Goal: Task Accomplishment & Management: Use online tool/utility

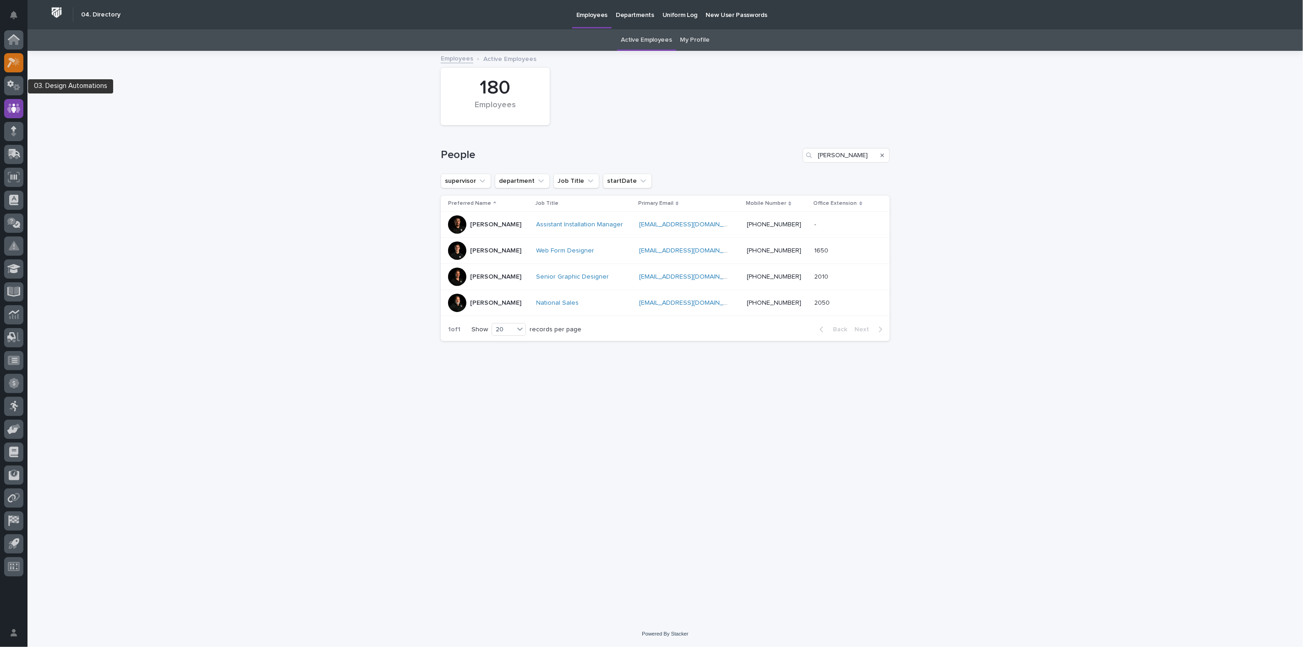
click at [21, 62] on div at bounding box center [13, 62] width 19 height 19
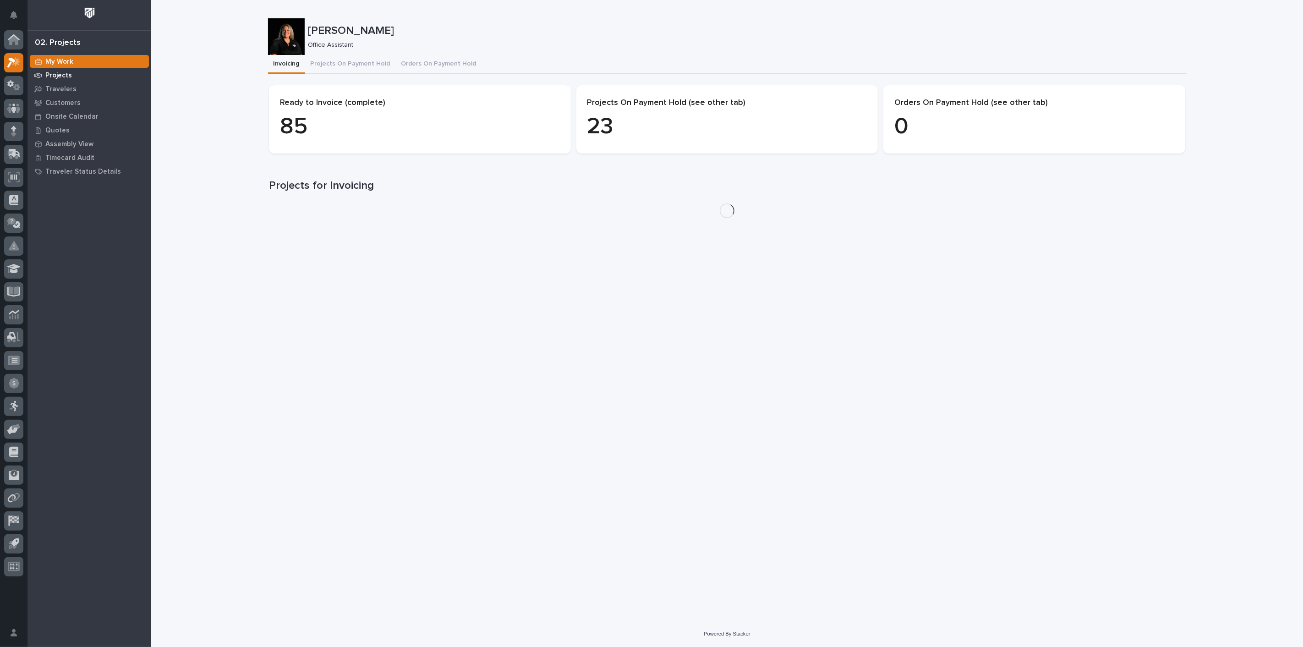
click at [57, 73] on p "Projects" at bounding box center [58, 75] width 27 height 8
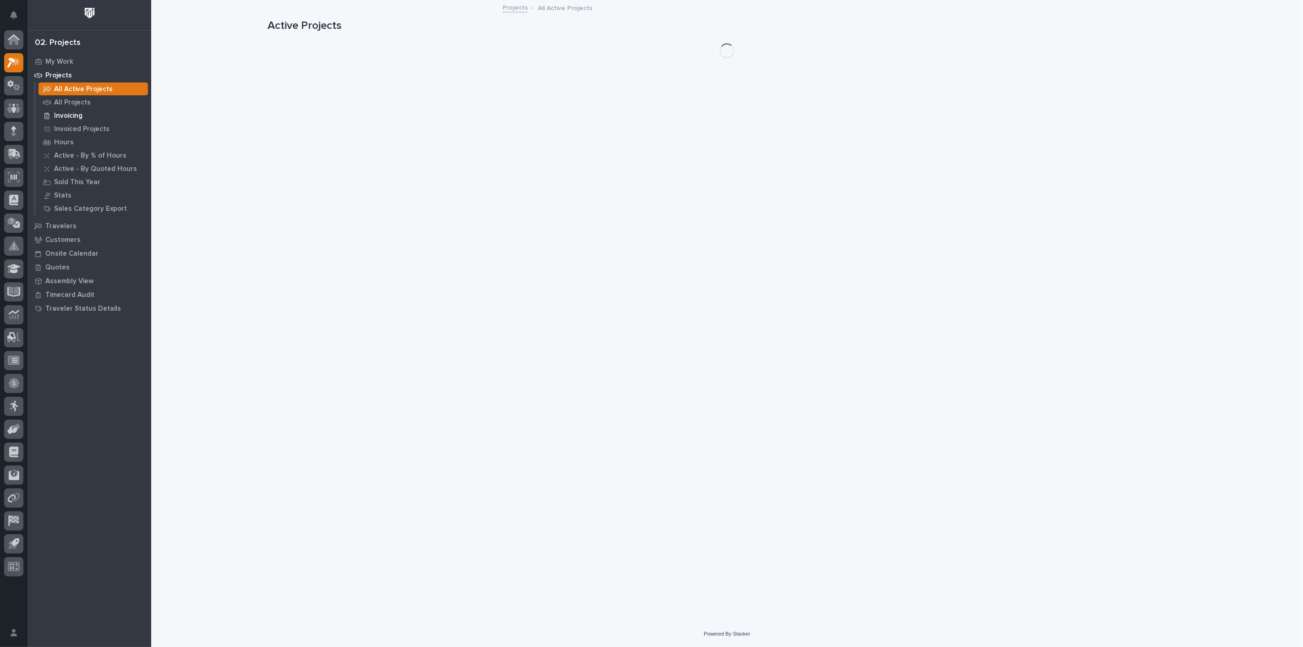
click at [65, 115] on p "Invoicing" at bounding box center [68, 116] width 28 height 8
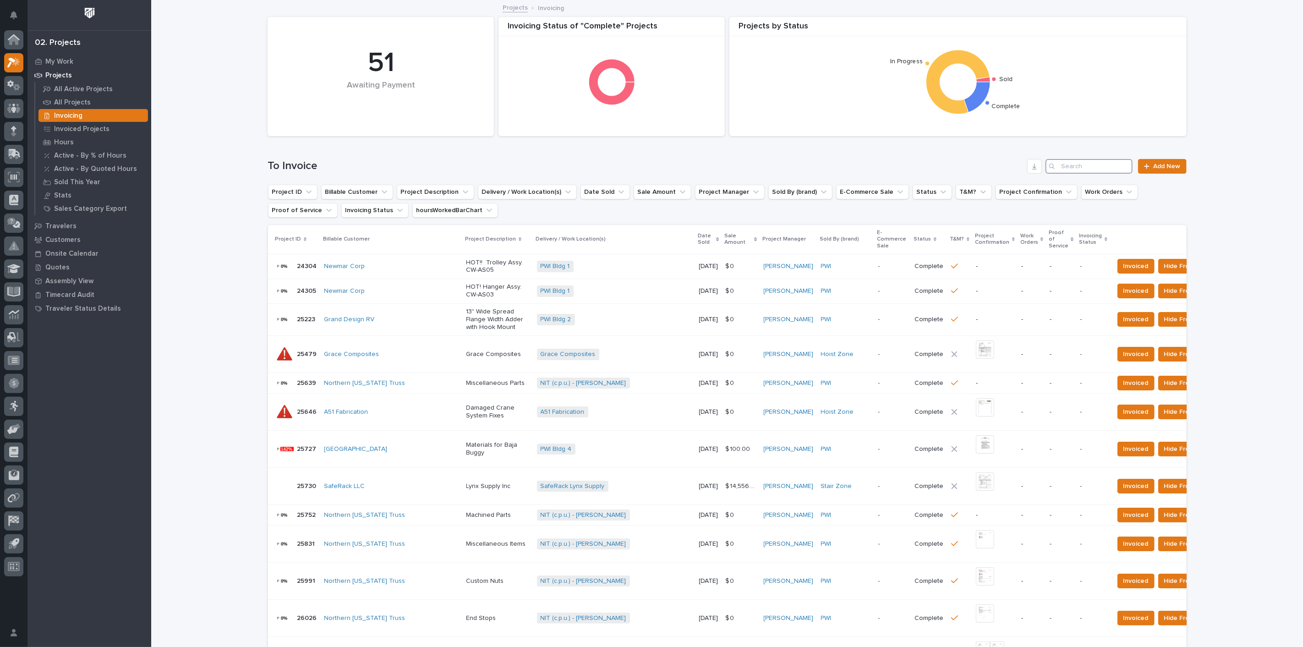
click at [1078, 170] on input "Search" at bounding box center [1089, 166] width 87 height 15
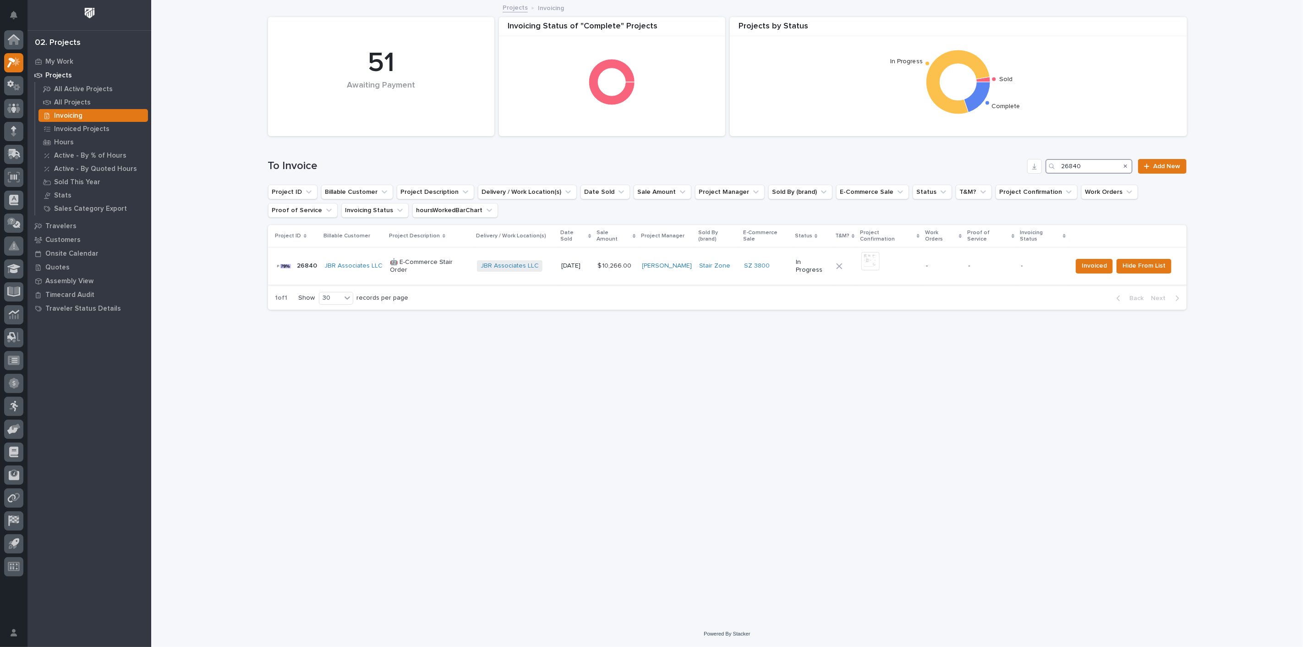
type input "26840"
click at [288, 260] on div at bounding box center [284, 266] width 18 height 18
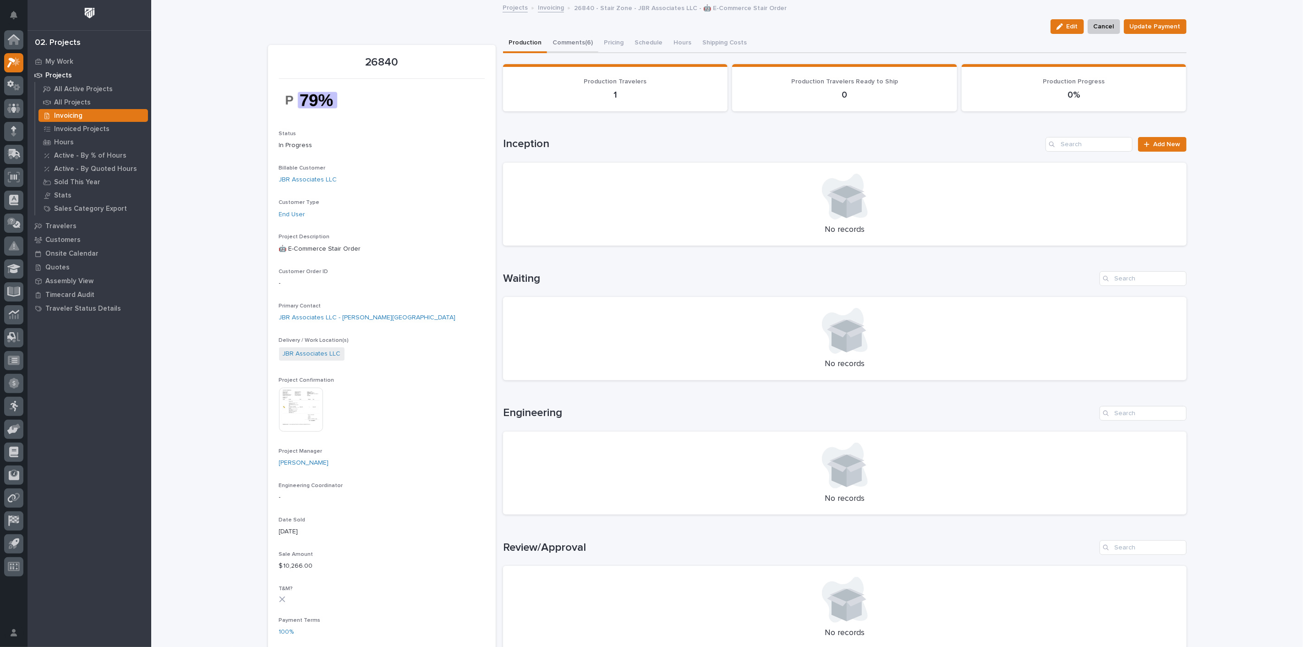
click at [570, 45] on button "Comments (6)" at bounding box center [572, 43] width 51 height 19
